Goal: Navigation & Orientation: Find specific page/section

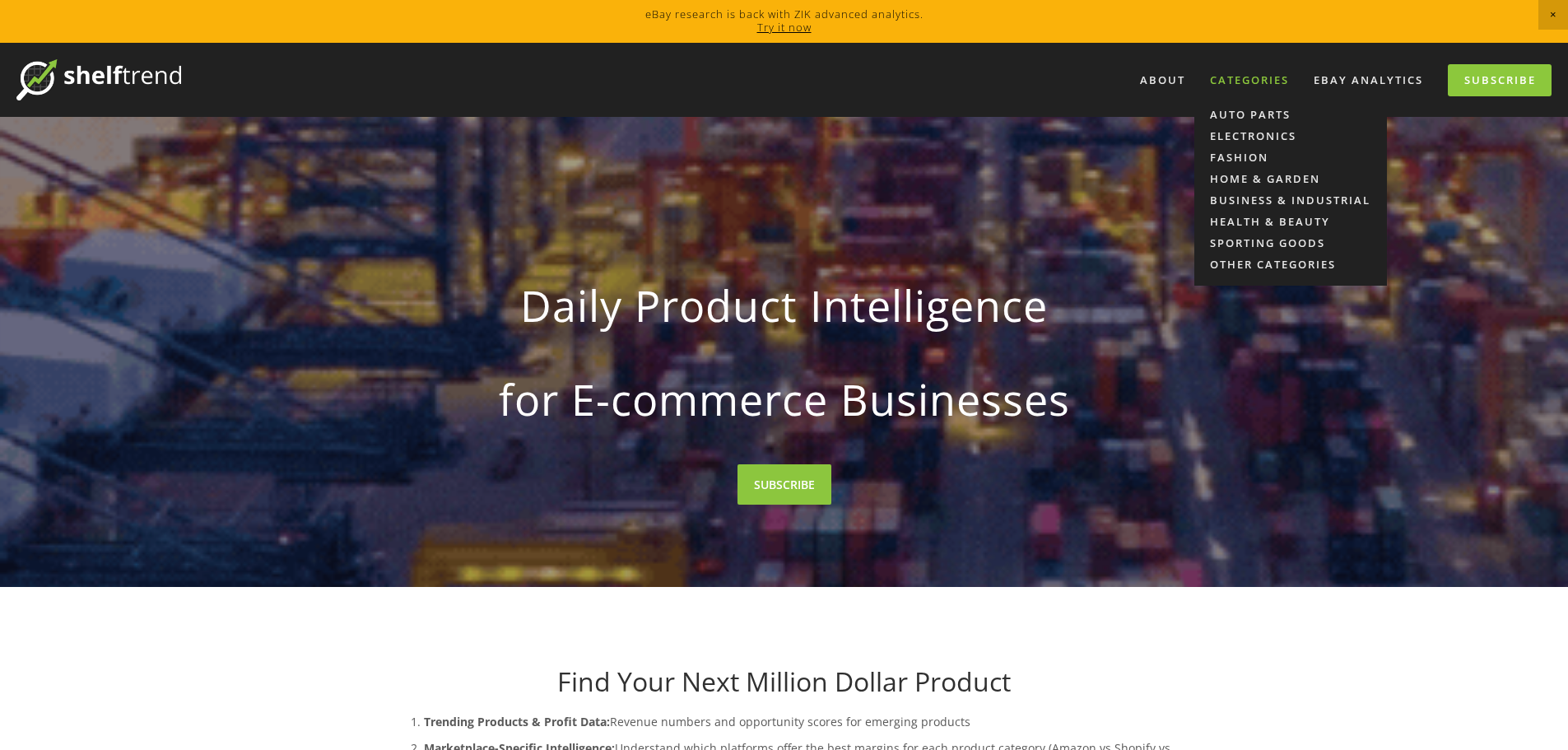
click at [1255, 88] on div "Categories" at bounding box center [1249, 80] width 100 height 27
